Goal: Information Seeking & Learning: Learn about a topic

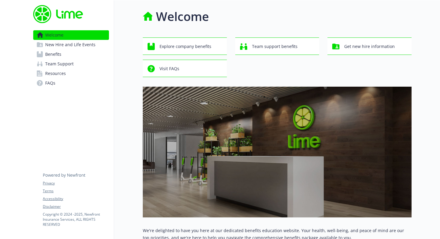
click at [60, 53] on span "Benefits" at bounding box center [53, 54] width 16 height 10
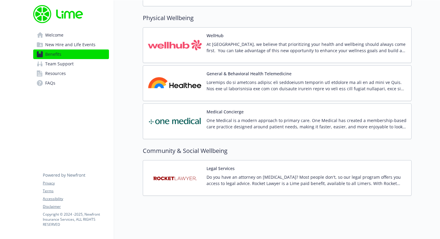
click at [183, 173] on img at bounding box center [175, 177] width 54 height 25
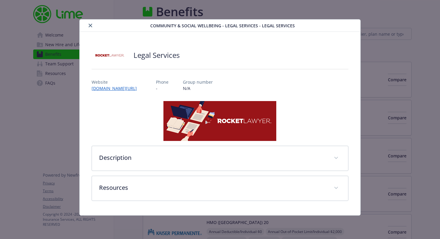
scroll to position [1333, 0]
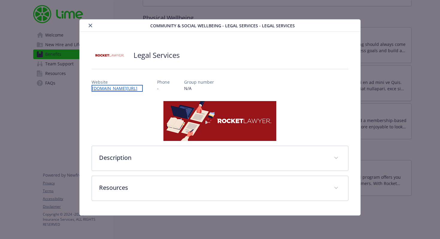
click at [131, 88] on link "[DOMAIN_NAME][URL]" at bounding box center [117, 88] width 51 height 7
click at [140, 90] on link "[DOMAIN_NAME][URL]" at bounding box center [117, 88] width 51 height 7
click at [92, 26] on button "close" at bounding box center [90, 25] width 7 height 7
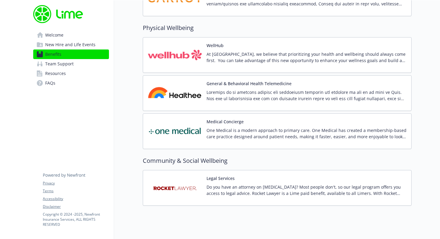
scroll to position [1333, 0]
